Goal: Task Accomplishment & Management: Complete application form

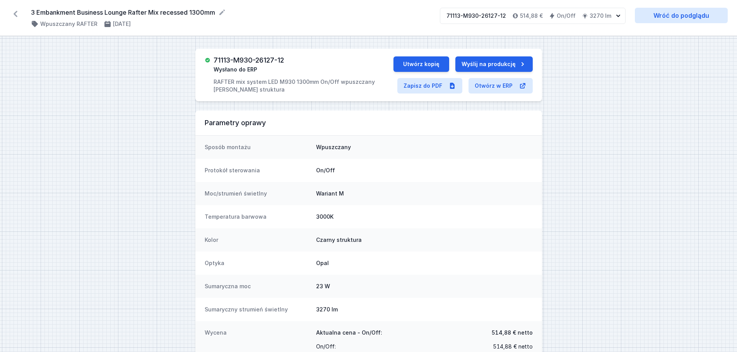
click at [13, 15] on icon at bounding box center [15, 14] width 12 height 12
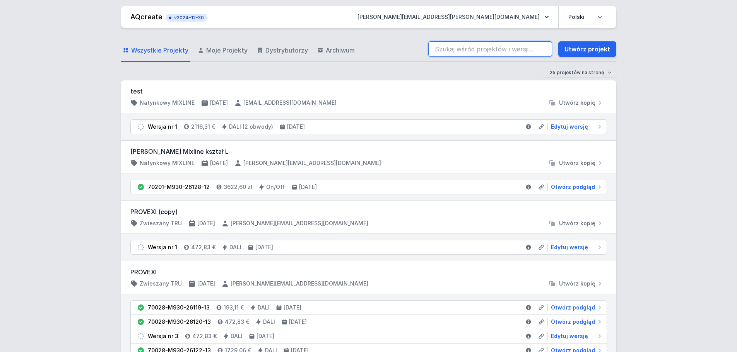
click at [454, 50] on input "search" at bounding box center [490, 48] width 124 height 15
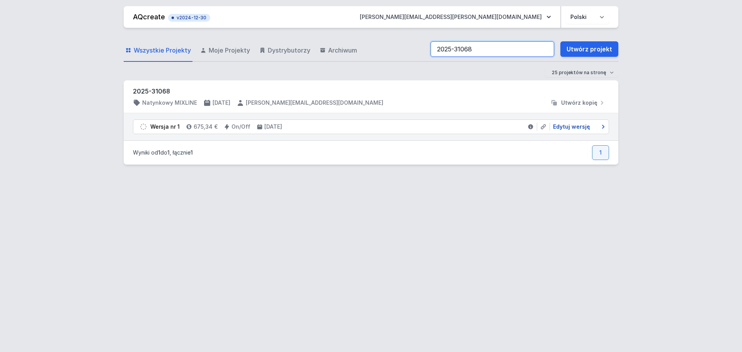
type input "2025-31068"
click at [579, 128] on span "Edytuj wersję" at bounding box center [571, 127] width 37 height 8
select select "2"
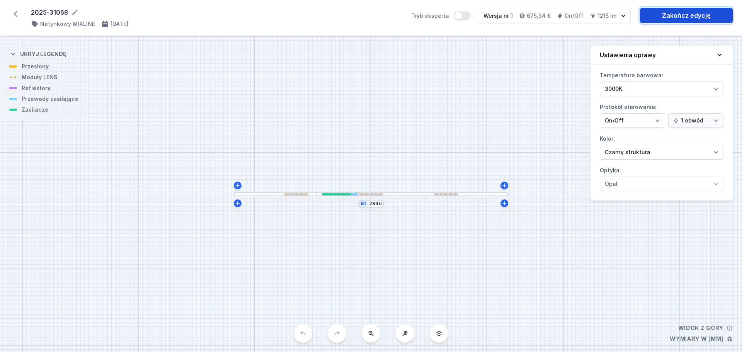
click at [668, 13] on link "Zakończ edycję" at bounding box center [686, 15] width 93 height 15
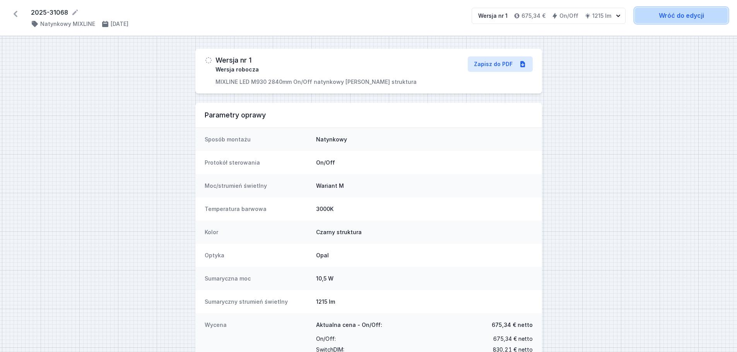
click at [672, 16] on link "Wróć do edycji" at bounding box center [680, 15] width 93 height 15
select select "2"
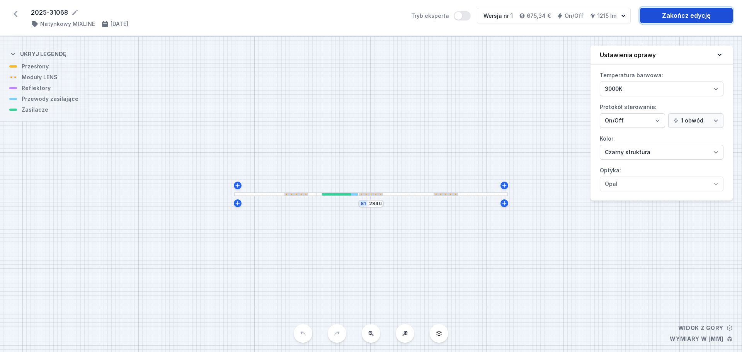
click at [679, 14] on link "Zakończ edycję" at bounding box center [686, 15] width 93 height 15
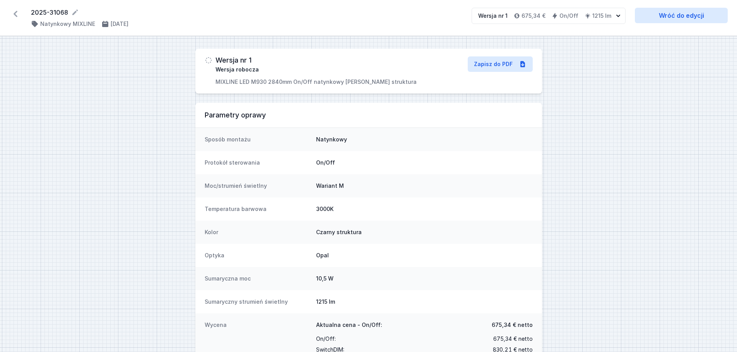
click at [15, 12] on icon at bounding box center [16, 14] width 4 height 6
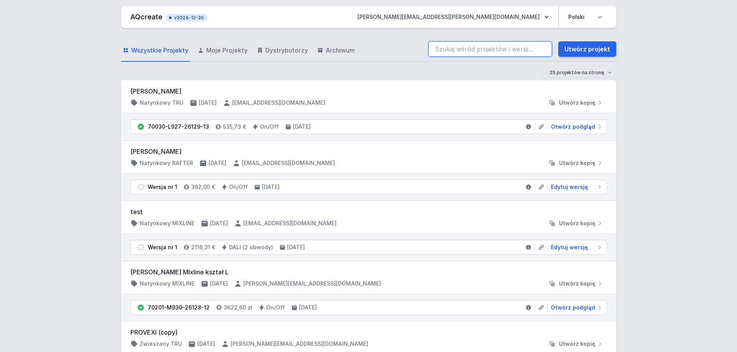
click at [443, 49] on input "search" at bounding box center [490, 48] width 124 height 15
type input "2025-31068"
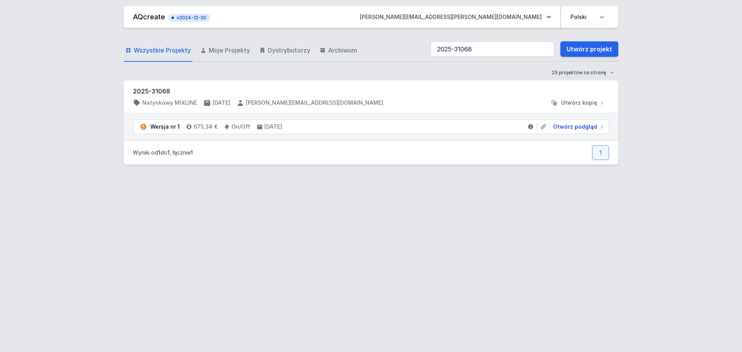
drag, startPoint x: 565, startPoint y: 128, endPoint x: 435, endPoint y: 91, distance: 135.4
click at [565, 128] on span "Otwórz podgląd" at bounding box center [575, 127] width 44 height 8
select select "2"
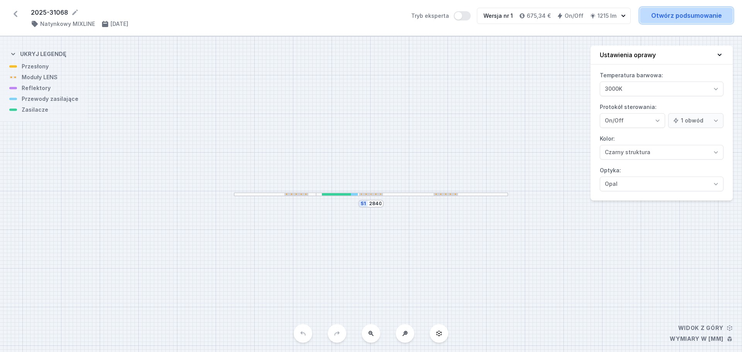
click at [677, 13] on link "Otwórz podsumowanie" at bounding box center [686, 15] width 93 height 15
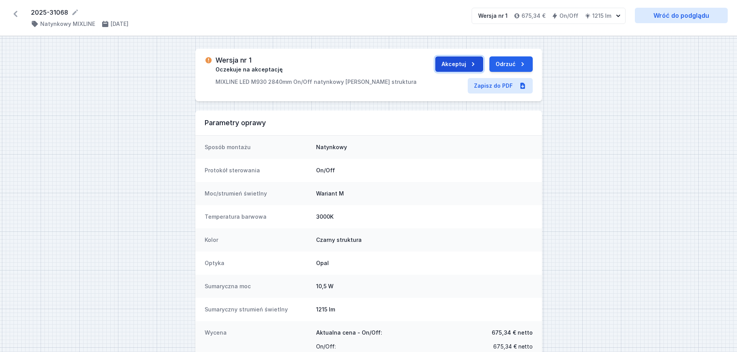
click at [460, 61] on button "Akceptuj" at bounding box center [459, 63] width 48 height 15
click at [484, 63] on button "Wyślij do ERP" at bounding box center [503, 63] width 60 height 15
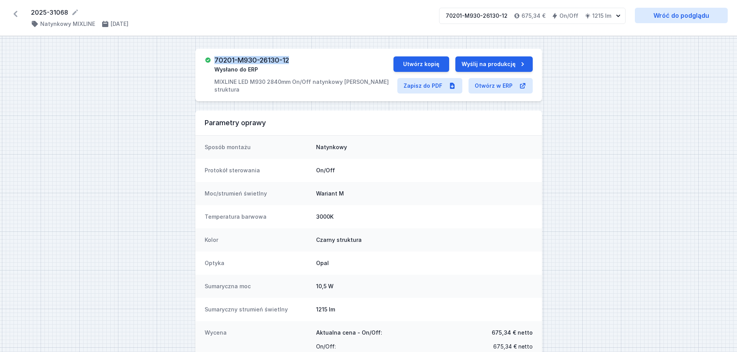
drag, startPoint x: 293, startPoint y: 59, endPoint x: 215, endPoint y: 55, distance: 78.2
click at [215, 55] on div "70201-M930-26130-12 Wysłano do ERP MIXLINE LED M930 2840mm On/Off natynkowy [PE…" at bounding box center [368, 75] width 346 height 53
copy h3 "70201-M930-26130-12"
click at [12, 15] on icon at bounding box center [15, 14] width 12 height 12
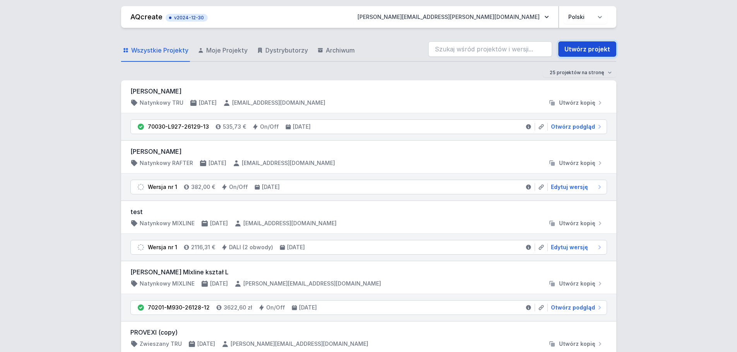
click at [593, 49] on link "Utwórz projekt" at bounding box center [587, 48] width 58 height 15
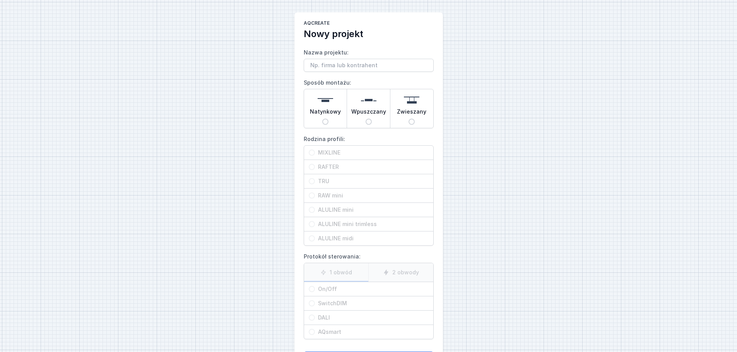
click at [324, 121] on input "Natynkowy" at bounding box center [325, 122] width 6 height 6
radio input "true"
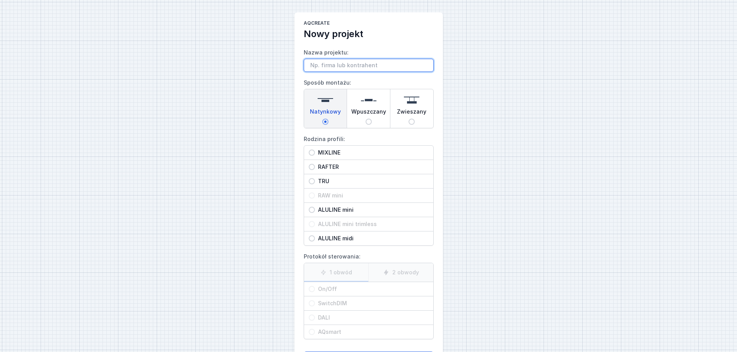
click at [317, 63] on input "Nazwa projektu:" at bounding box center [368, 65] width 130 height 13
type input "TIC 1120"
click at [312, 154] on input "MIXLINE" at bounding box center [312, 153] width 6 height 6
radio input "true"
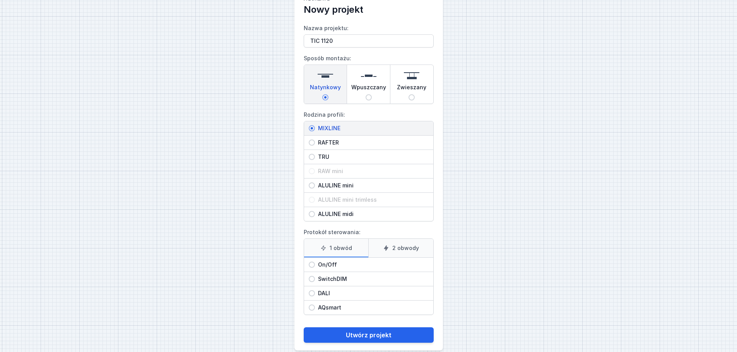
scroll to position [35, 0]
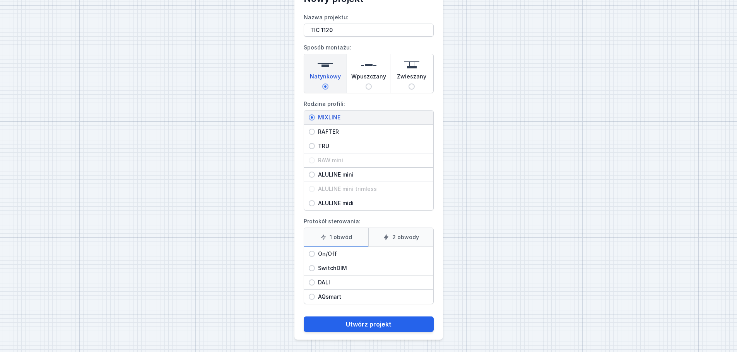
click at [311, 254] on input "On/Off" at bounding box center [312, 254] width 6 height 6
radio input "true"
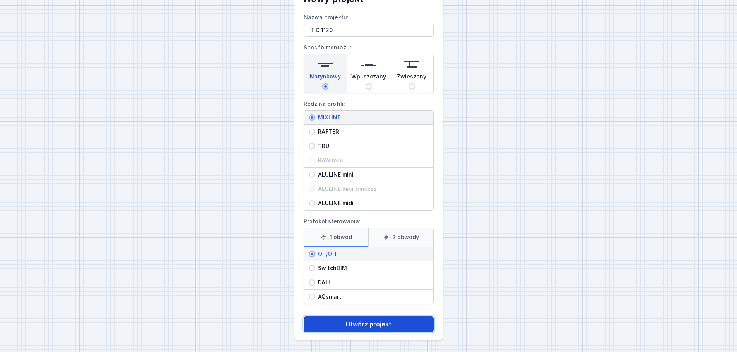
click at [367, 324] on button "Utwórz projekt" at bounding box center [368, 324] width 130 height 15
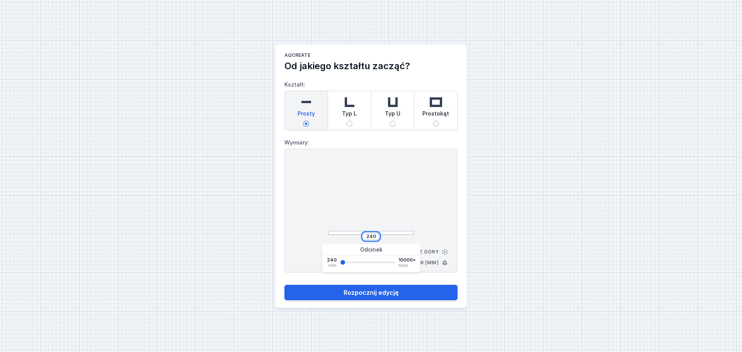
click at [375, 237] on input "240" at bounding box center [371, 237] width 12 height 6
type input "2"
type input "1120"
click at [385, 293] on button "Rozpocznij edycję" at bounding box center [371, 292] width 173 height 15
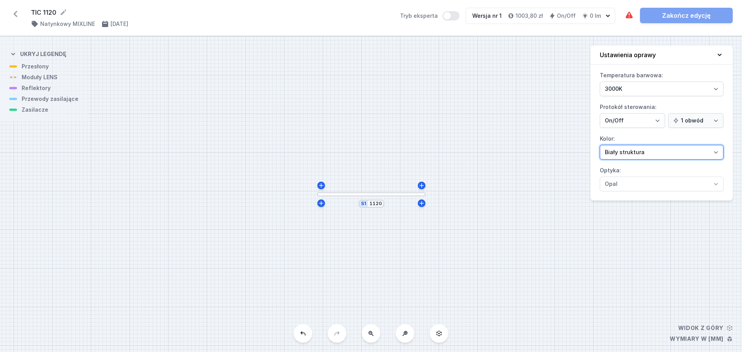
click at [718, 149] on select "Biały struktura Czarny struktura Złoty struktura Miedziany Szary Inny (z palety…" at bounding box center [662, 152] width 124 height 15
select select "2"
click at [600, 145] on select "Biały struktura Czarny struktura Złoty struktura Miedziany Szary Inny (z palety…" at bounding box center [662, 152] width 124 height 15
click at [442, 262] on div "S1 1120" at bounding box center [371, 194] width 742 height 316
click at [348, 254] on div "S1 1120" at bounding box center [371, 194] width 742 height 316
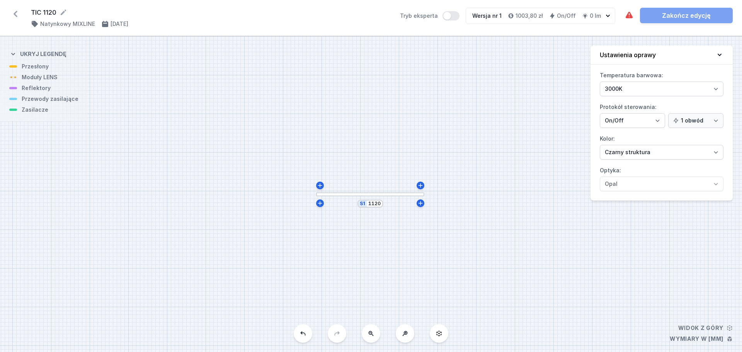
click at [366, 197] on div "S1 1120" at bounding box center [371, 194] width 742 height 316
click at [346, 194] on div at bounding box center [370, 195] width 108 height 4
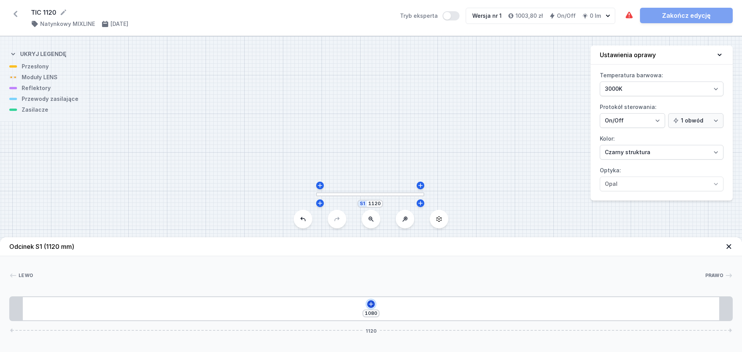
click at [370, 303] on icon at bounding box center [371, 304] width 6 height 6
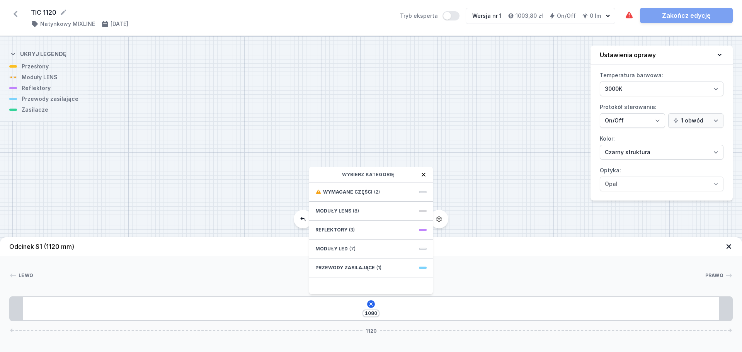
click at [362, 268] on span "Przewody zasilające" at bounding box center [345, 268] width 60 height 6
click at [347, 190] on span "Hole for power supply cable" at bounding box center [370, 192] width 111 height 8
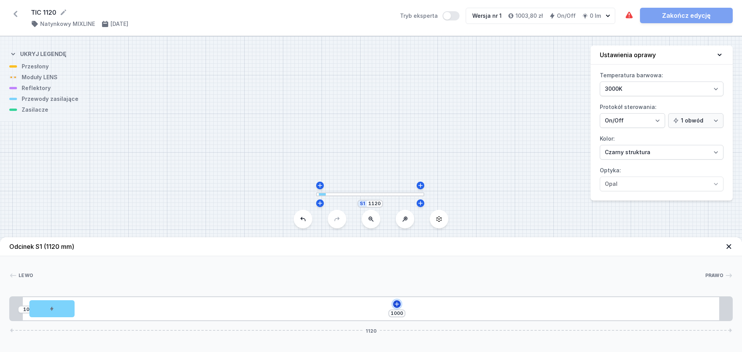
click at [396, 304] on icon at bounding box center [397, 304] width 6 height 6
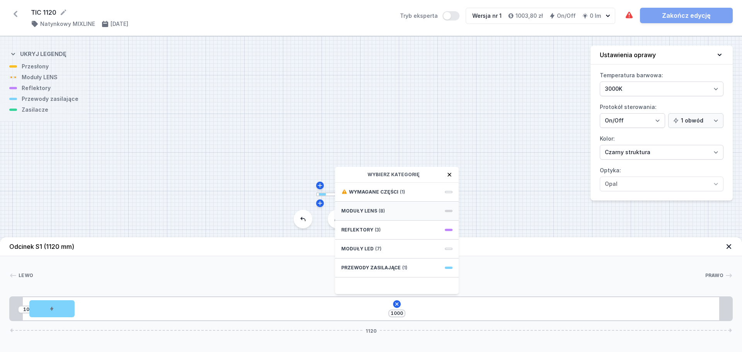
click at [368, 210] on span "Moduły LENS" at bounding box center [359, 211] width 36 height 6
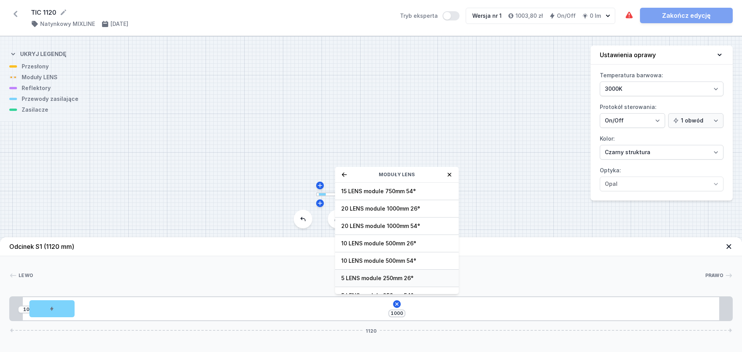
click at [370, 278] on span "5 LENS module 250mm 26°" at bounding box center [396, 279] width 111 height 8
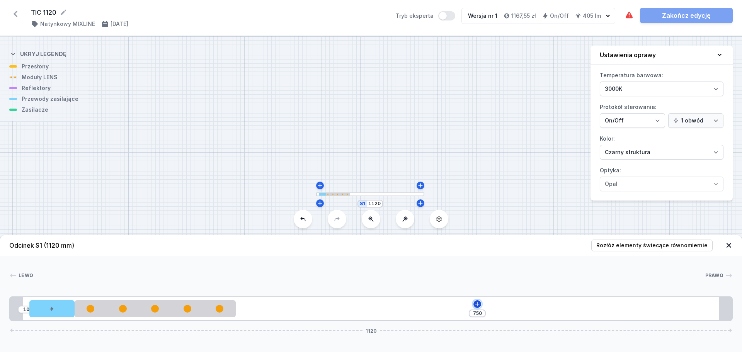
click at [479, 303] on icon at bounding box center [477, 304] width 6 height 6
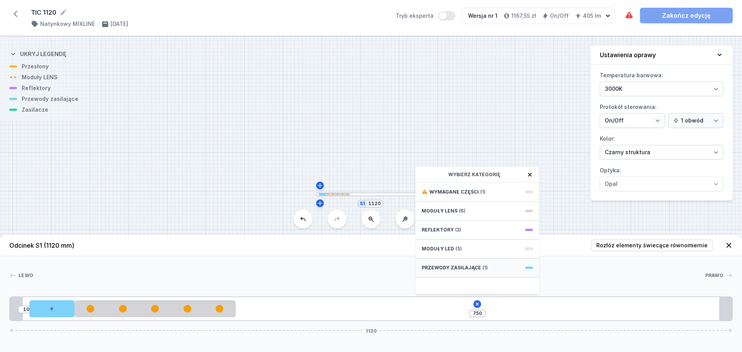
click at [454, 268] on span "Przewody zasilające" at bounding box center [452, 268] width 60 height 6
click at [425, 174] on icon at bounding box center [425, 175] width 6 height 6
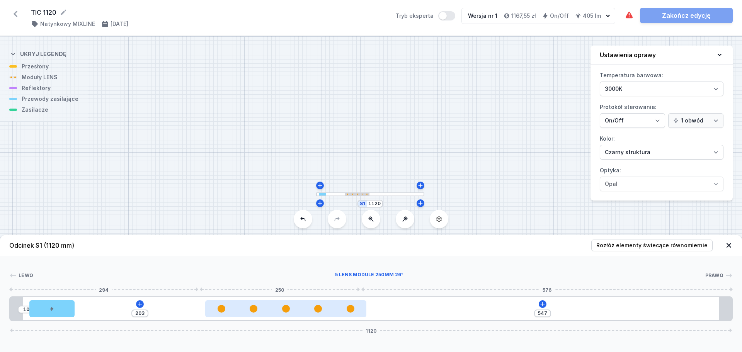
type input "539"
type input "211"
type input "533"
type input "217"
type input "529"
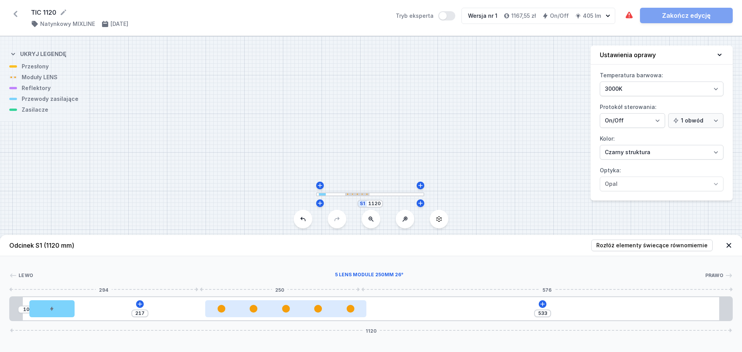
type input "221"
type input "526"
type input "224"
type input "521"
type input "229"
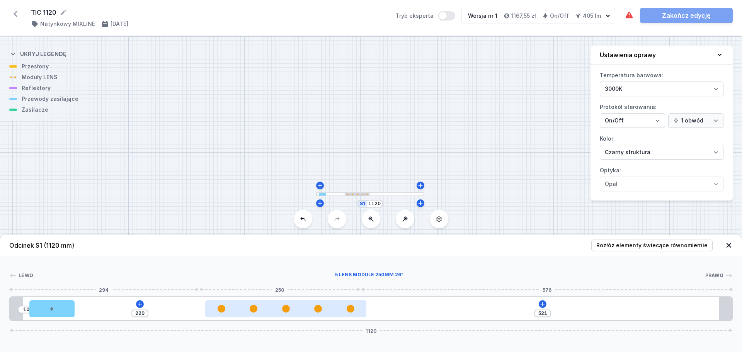
type input "516"
type input "234"
type input "510"
type input "240"
type input "504"
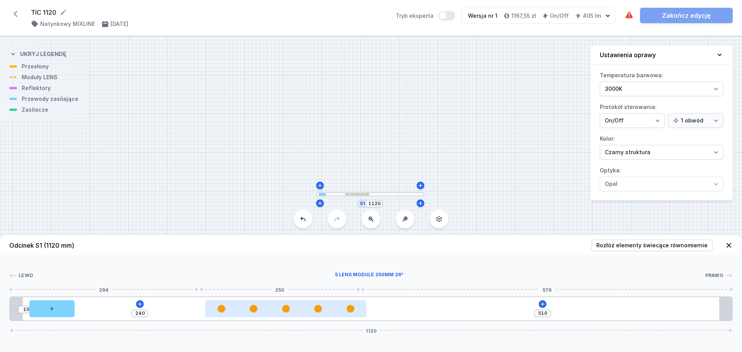
type input "246"
type input "496"
type input "254"
type input "491"
type input "259"
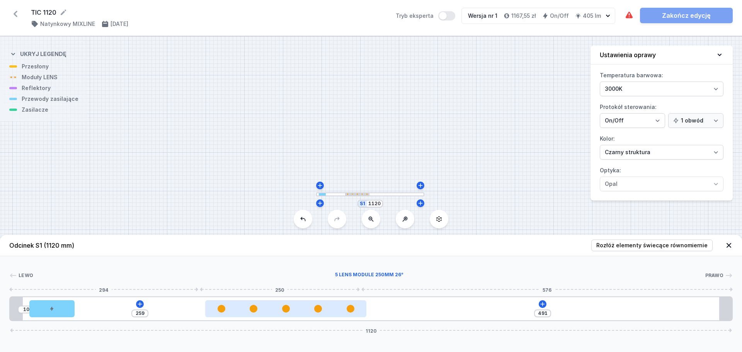
type input "482"
type input "268"
type input "474"
type input "276"
type input "464"
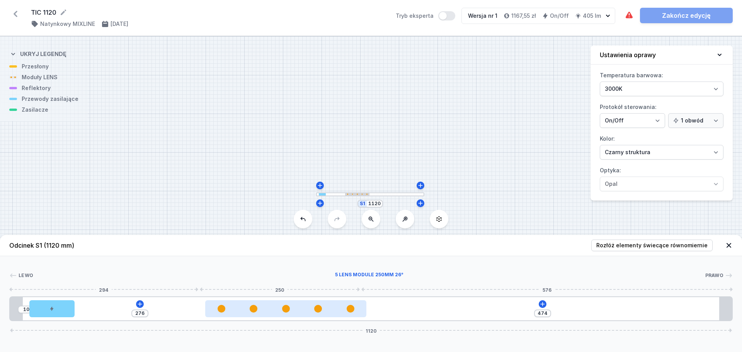
type input "286"
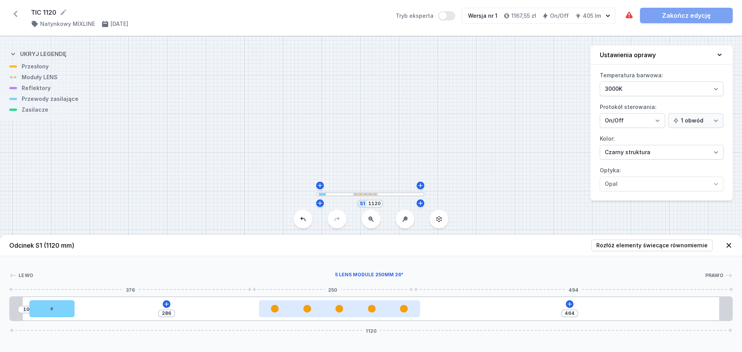
type input "447"
type input "303"
type input "428"
type input "322"
type input "418"
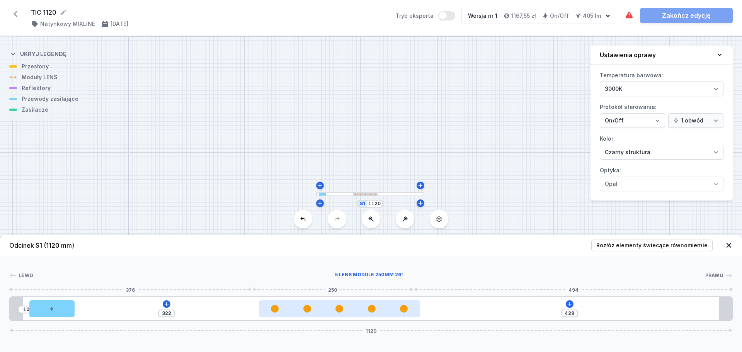
type input "332"
type input "404"
type input "346"
type input "401"
type input "349"
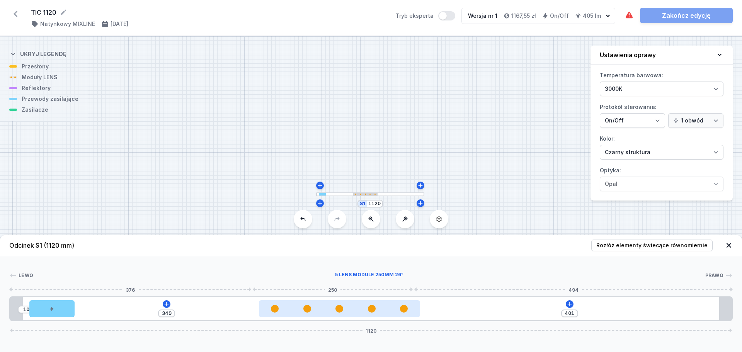
type input "400"
type input "350"
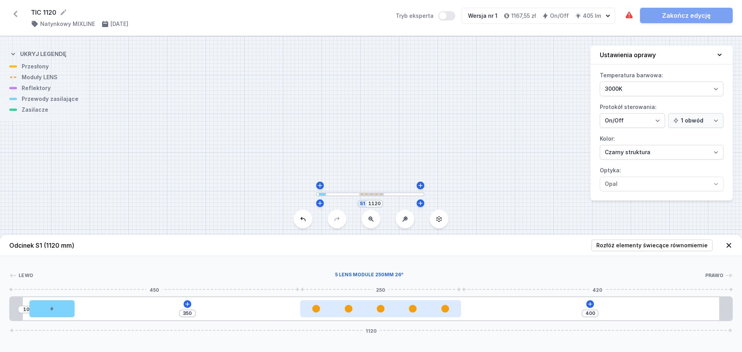
type input "401"
type input "349"
type input "402"
type input "348"
type input "403"
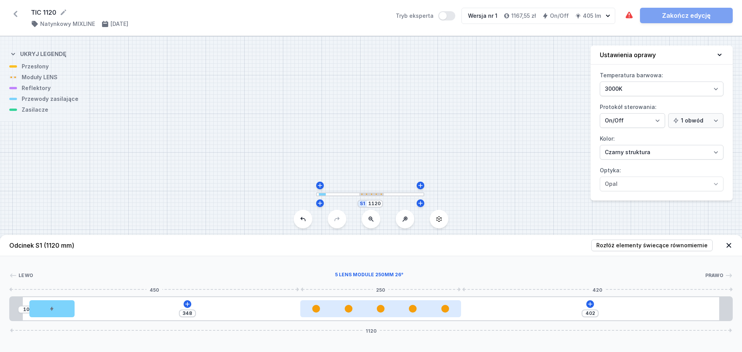
type input "347"
drag, startPoint x: 200, startPoint y: 310, endPoint x: 422, endPoint y: 305, distance: 222.0
click at [422, 305] on div at bounding box center [378, 309] width 161 height 8
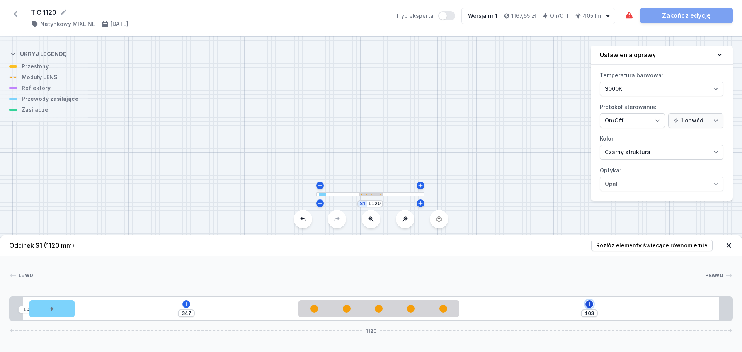
click at [591, 302] on icon at bounding box center [590, 304] width 6 height 6
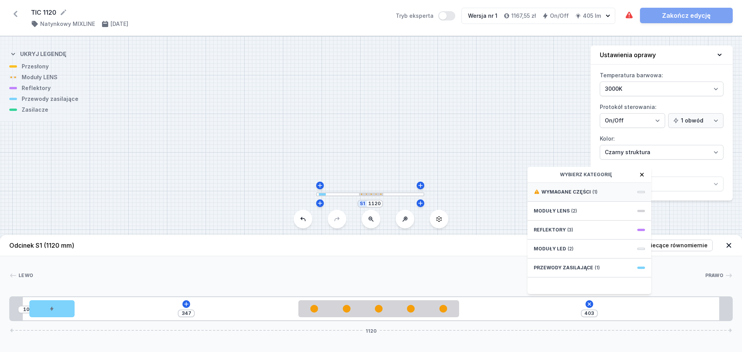
click at [575, 191] on span "Wymagane części" at bounding box center [566, 192] width 49 height 6
click at [575, 191] on span "ON/OFF Driver - up to 3,5W" at bounding box center [589, 192] width 111 height 8
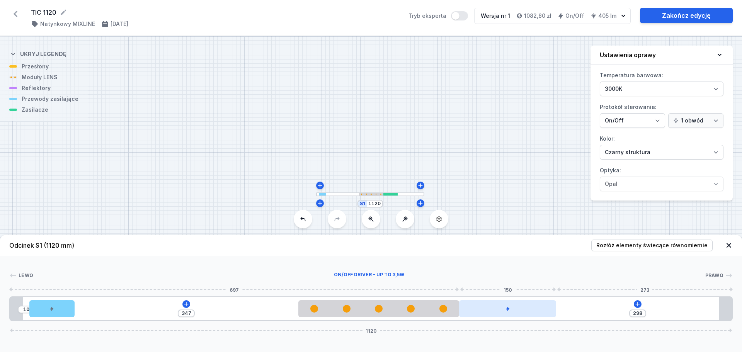
type input "403"
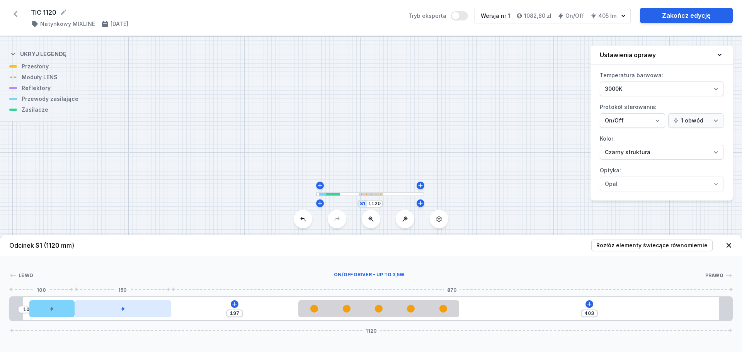
drag, startPoint x: 510, startPoint y: 312, endPoint x: 132, endPoint y: 316, distance: 378.5
click at [132, 316] on div at bounding box center [123, 308] width 97 height 17
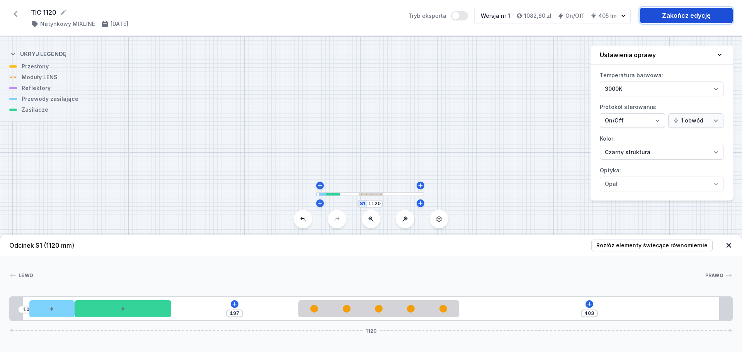
click at [692, 13] on link "Zakończ edycję" at bounding box center [686, 15] width 93 height 15
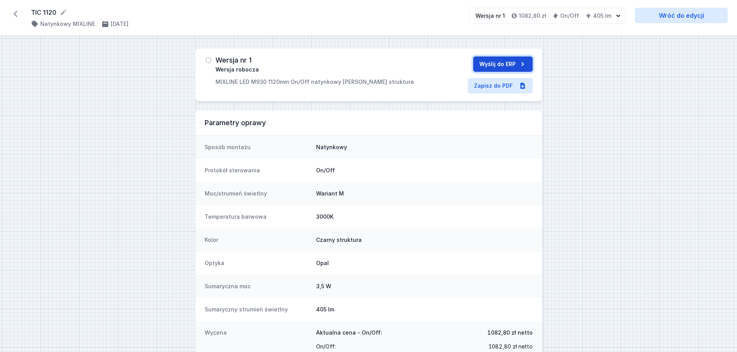
click at [498, 60] on button "Wyślij do ERP" at bounding box center [503, 63] width 60 height 15
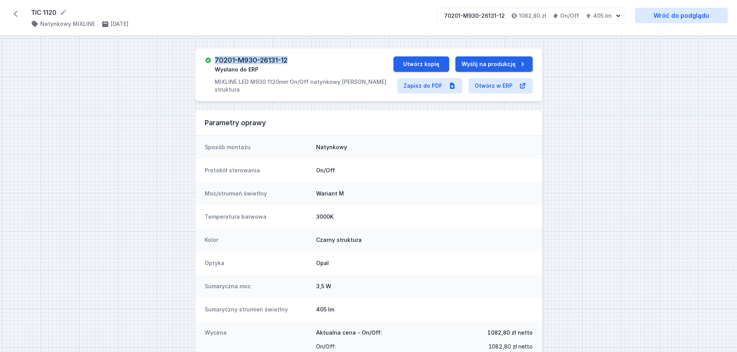
drag, startPoint x: 293, startPoint y: 61, endPoint x: 213, endPoint y: 61, distance: 80.0
click at [213, 61] on div "70201-M930-26131-12 Wysłano do ERP MIXLINE LED M930 1120mm On/Off natynkowy [PE…" at bounding box center [299, 74] width 189 height 37
copy h3 "70201-M930-26131-12"
